Goal: Task Accomplishment & Management: Use online tool/utility

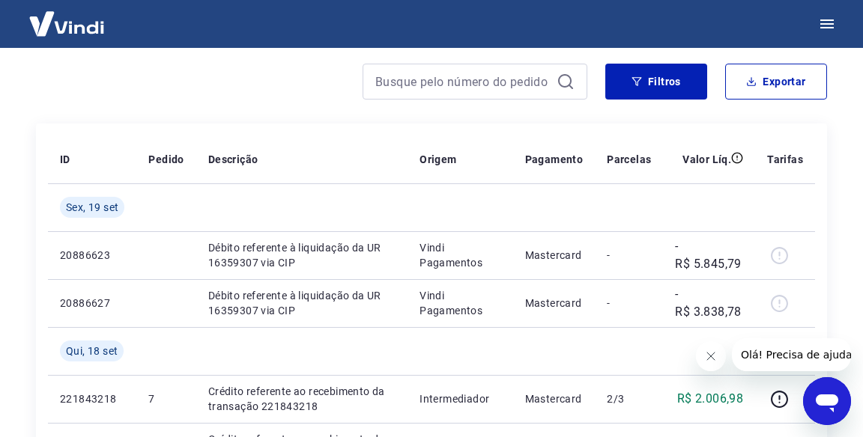
scroll to position [208, 0]
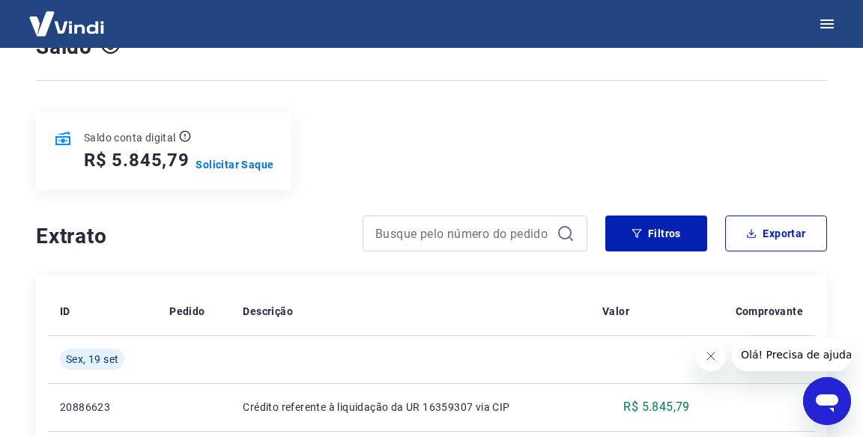
scroll to position [196, 0]
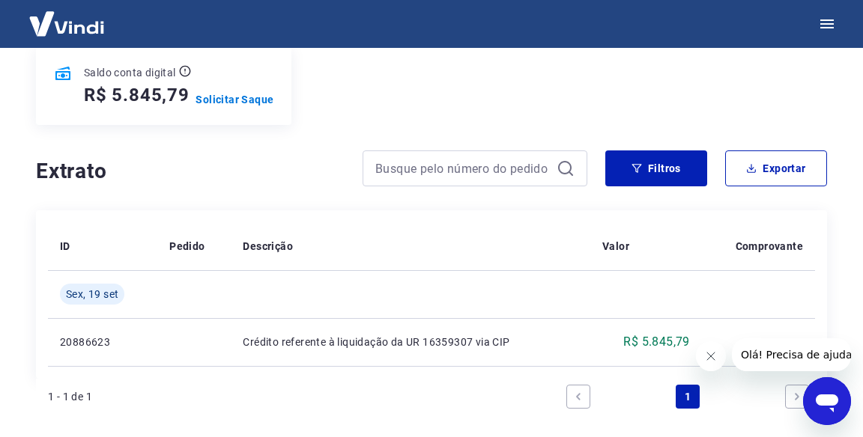
click at [253, 102] on p "Solicitar Saque" at bounding box center [234, 99] width 78 height 15
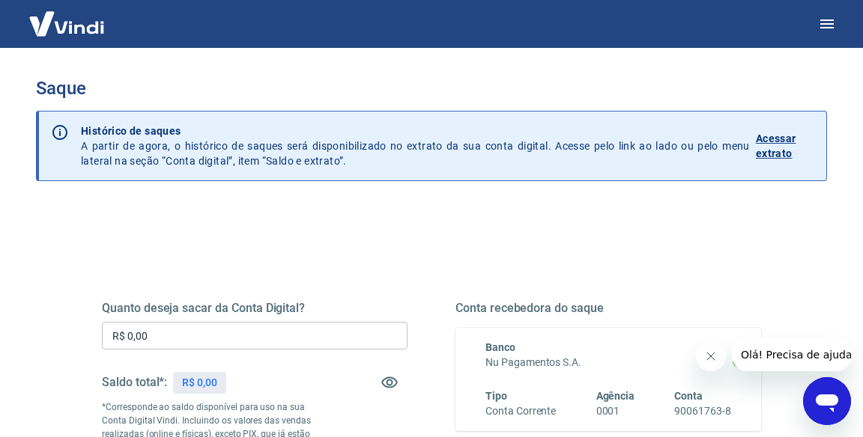
click at [327, 339] on input "R$ 0,00" at bounding box center [255, 336] width 306 height 28
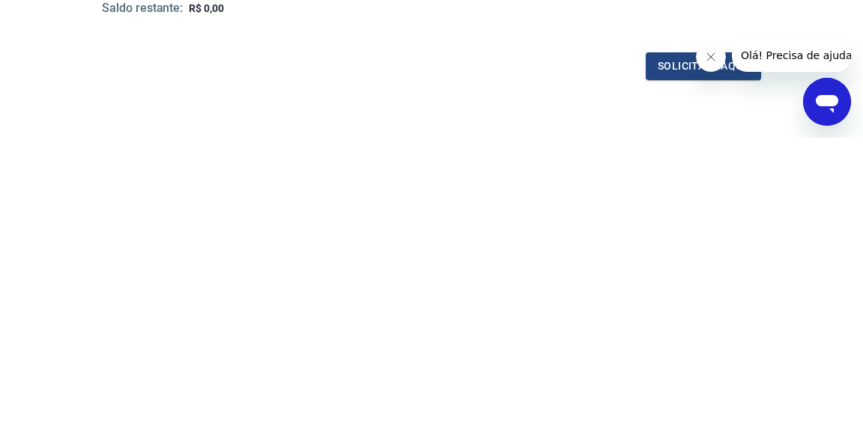
scroll to position [194, 0]
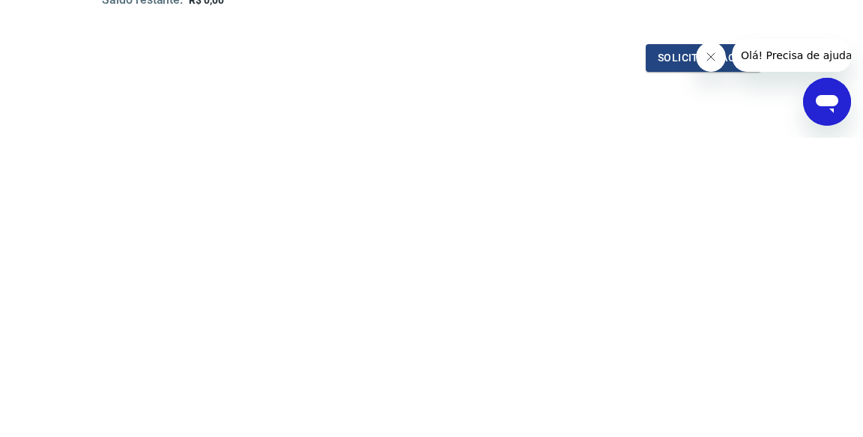
type input "R$ 5.845,79"
click at [671, 356] on button "Solicitar saque" at bounding box center [703, 358] width 115 height 28
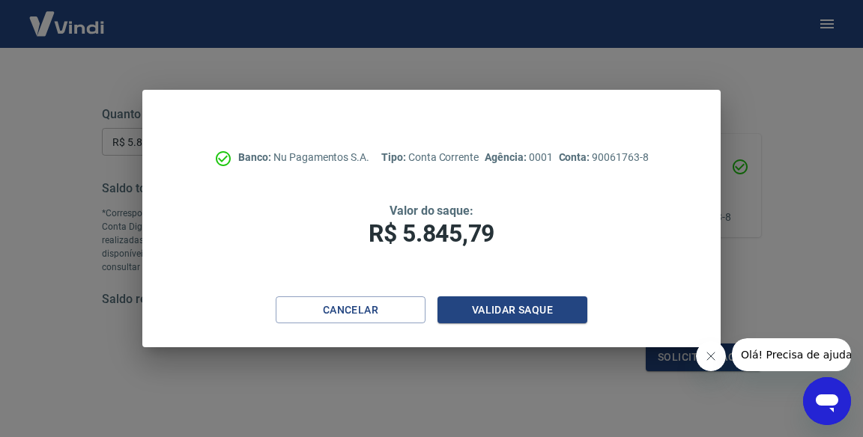
click at [511, 315] on button "Validar saque" at bounding box center [512, 311] width 150 height 28
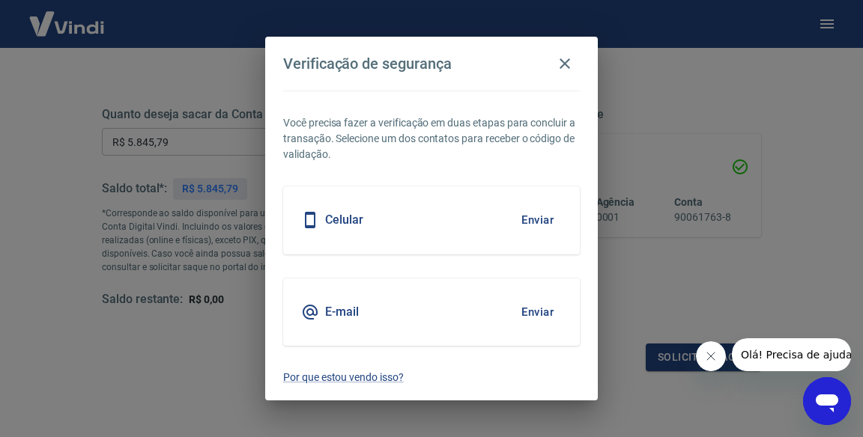
click at [437, 307] on div "E-mail Enviar" at bounding box center [431, 312] width 297 height 67
click at [541, 313] on button "Enviar" at bounding box center [537, 312] width 49 height 31
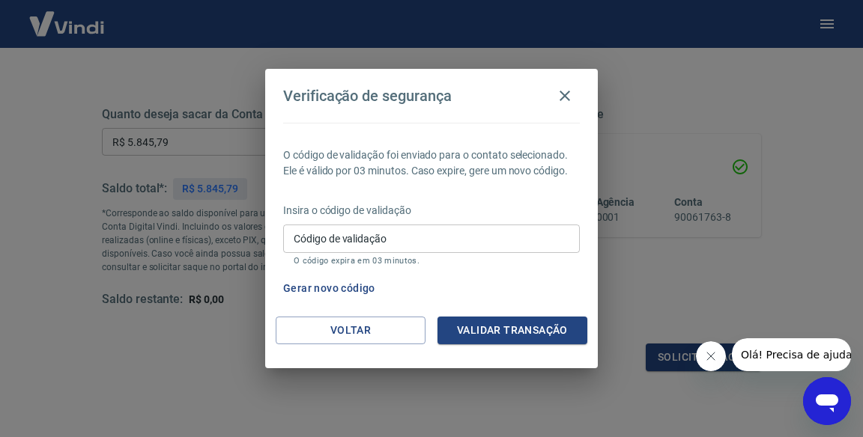
click at [409, 237] on input "Código de validação" at bounding box center [431, 239] width 297 height 28
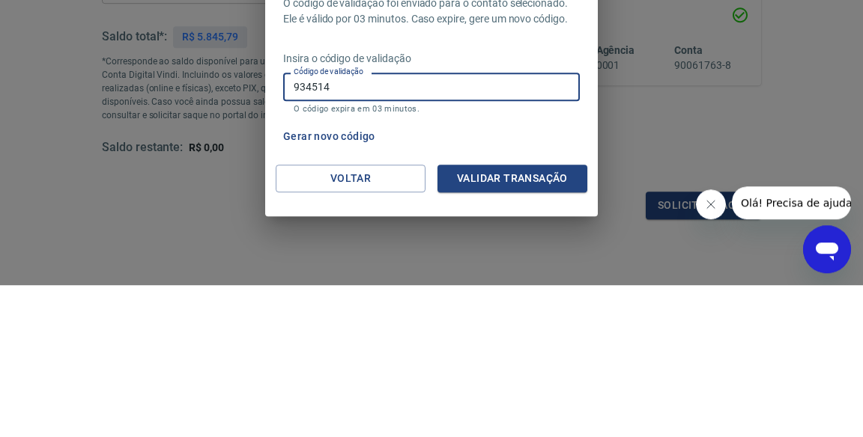
type input "934514"
click at [815, 227] on div "Verificação de segurança O código de validação foi enviado para o contato selec…" at bounding box center [431, 218] width 863 height 437
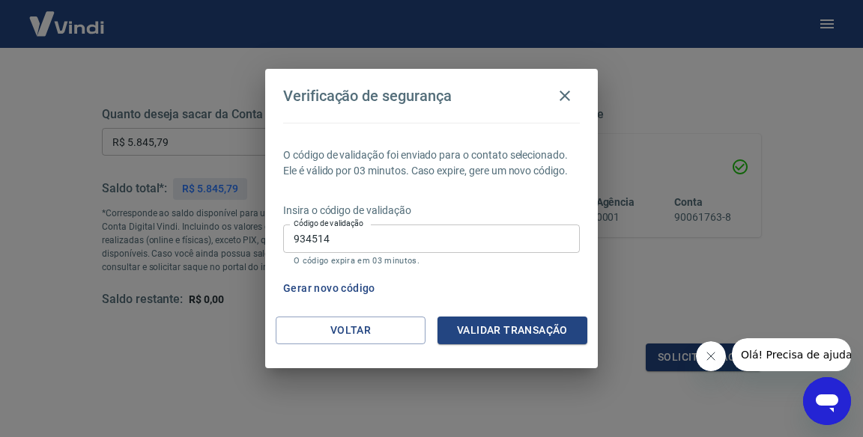
click at [535, 337] on button "Validar transação" at bounding box center [512, 331] width 150 height 28
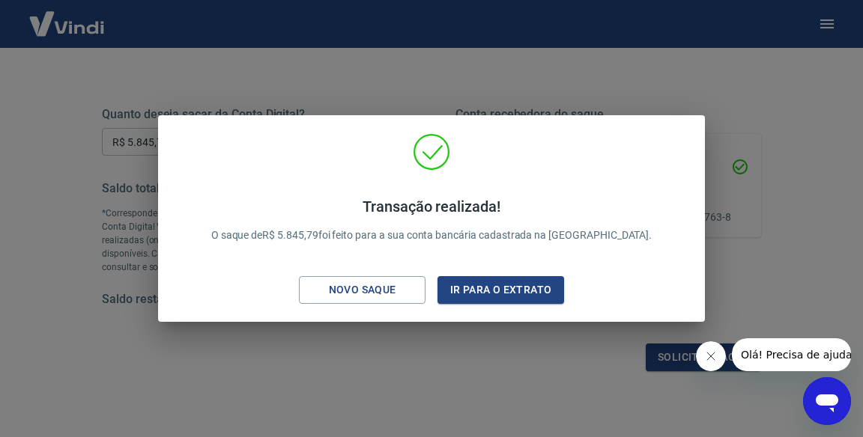
click at [530, 359] on div "Transação realizada! O saque de R$ 5.845,79 foi feito para a sua conta bancária…" at bounding box center [431, 218] width 863 height 437
